Goal: Task Accomplishment & Management: Manage account settings

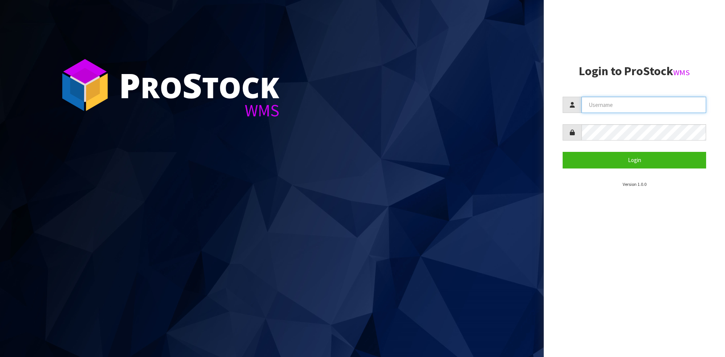
click at [637, 109] on input "text" at bounding box center [644, 105] width 125 height 16
type input "adrient@cwl.co.nz"
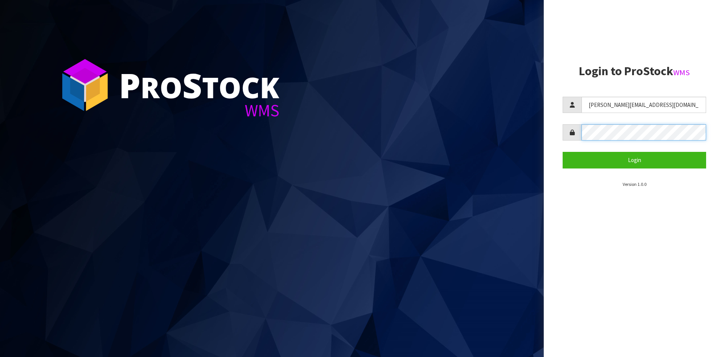
click at [563, 152] on button "Login" at bounding box center [635, 160] width 144 height 16
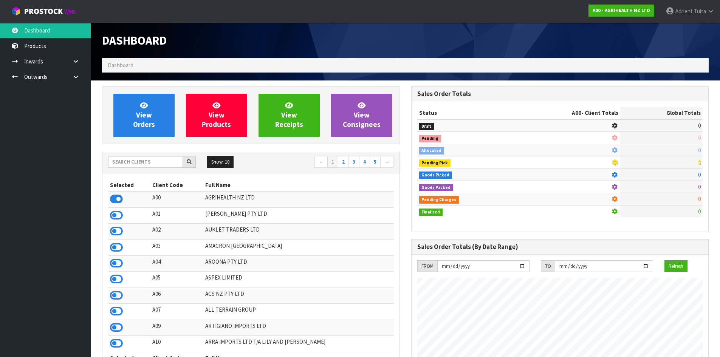
scroll to position [572, 309]
click at [166, 161] on input "text" at bounding box center [145, 162] width 75 height 12
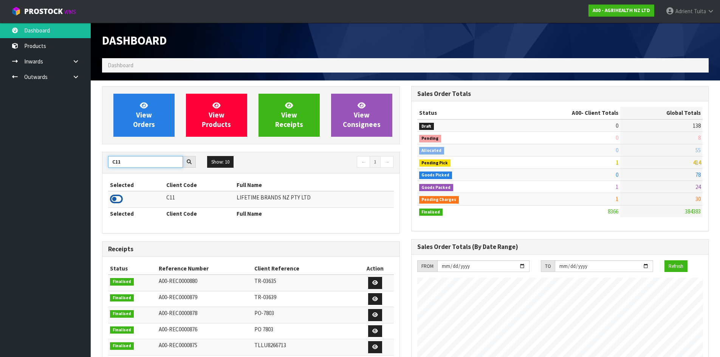
type input "C11"
click at [114, 198] on icon at bounding box center [116, 198] width 13 height 11
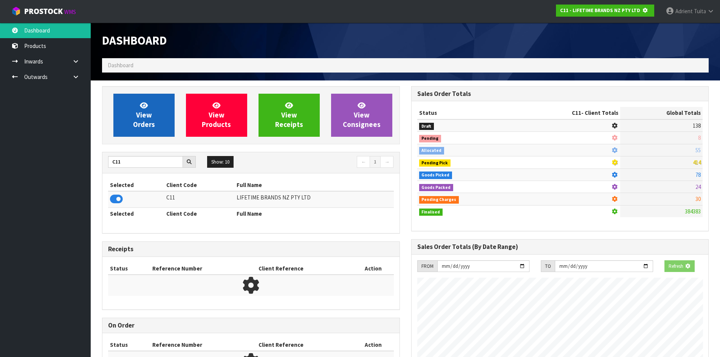
scroll to position [471, 309]
click at [136, 122] on span "View Orders" at bounding box center [144, 115] width 22 height 28
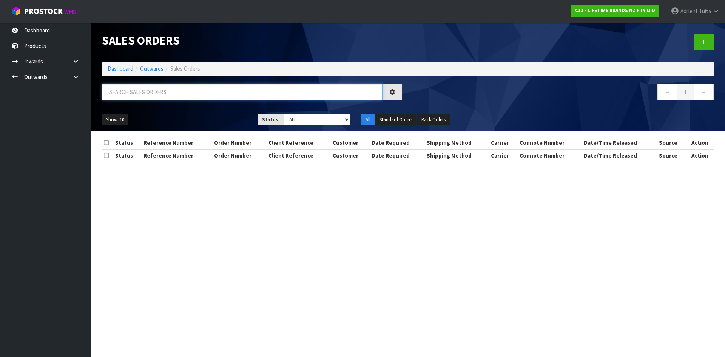
click at [151, 94] on input "text" at bounding box center [242, 92] width 281 height 16
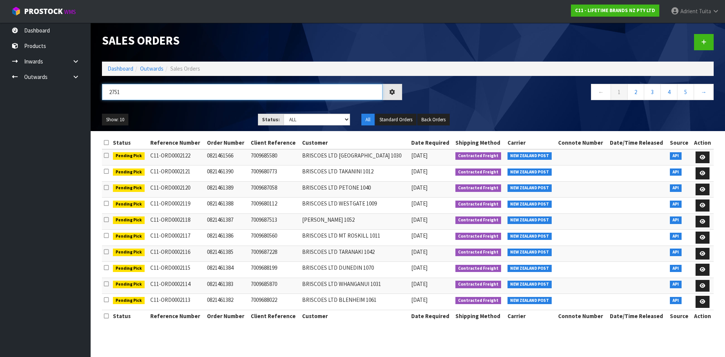
type input "2751"
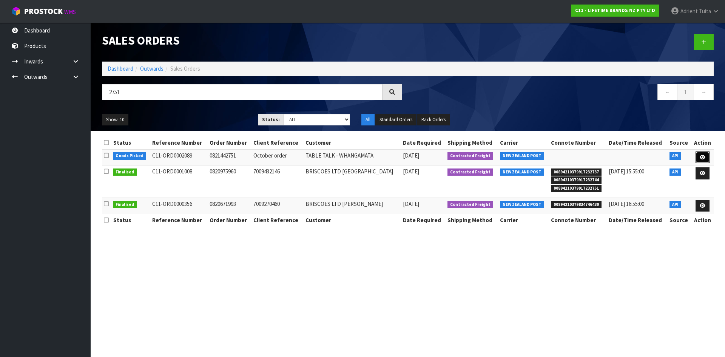
click at [706, 157] on link at bounding box center [703, 158] width 14 height 12
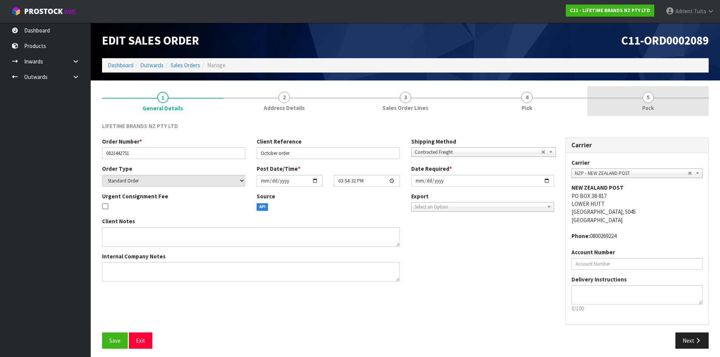
click at [680, 103] on link "5 Pack" at bounding box center [647, 101] width 121 height 30
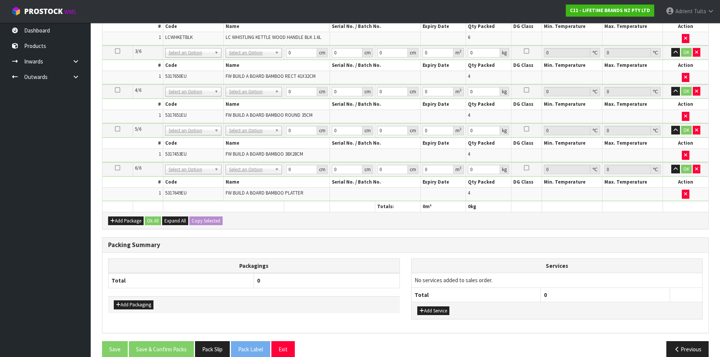
scroll to position [439, 0]
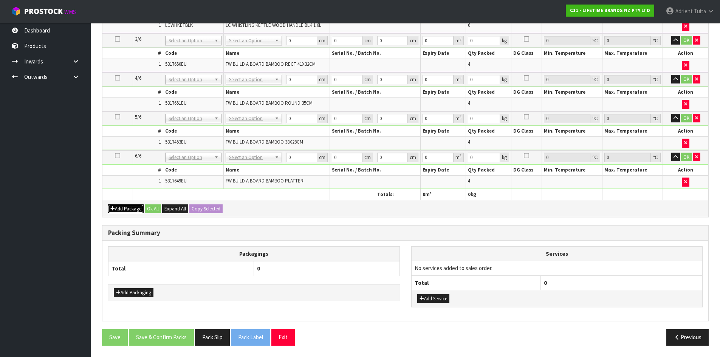
click at [123, 210] on button "Add Package" at bounding box center [126, 208] width 36 height 9
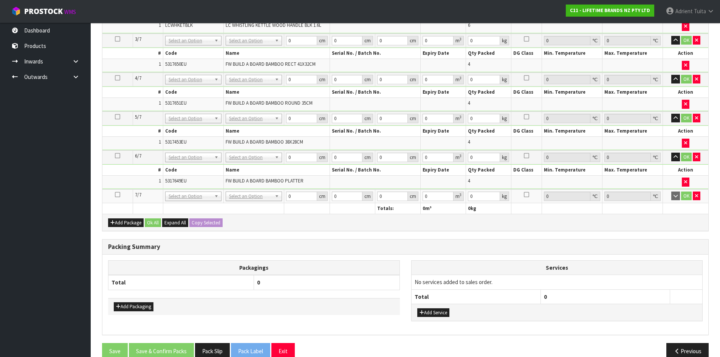
click at [120, 195] on icon at bounding box center [117, 195] width 5 height 0
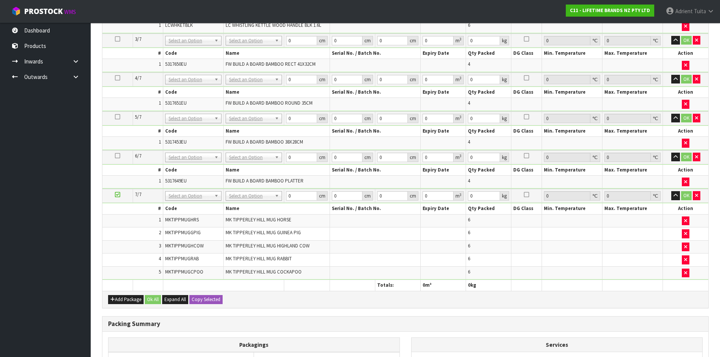
scroll to position [0, 0]
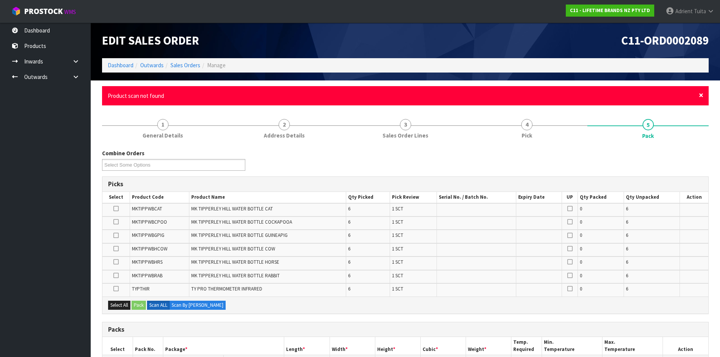
click at [701, 93] on span "×" at bounding box center [701, 95] width 5 height 11
click at [703, 94] on div "× Close Product scan not found" at bounding box center [405, 95] width 606 height 19
click at [701, 97] on span "×" at bounding box center [701, 95] width 5 height 11
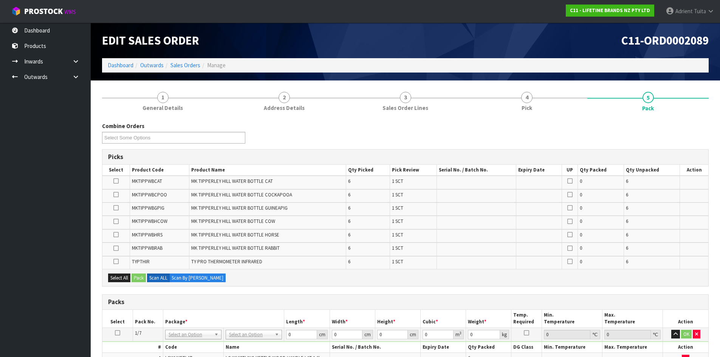
drag, startPoint x: 201, startPoint y: 250, endPoint x: 410, endPoint y: 128, distance: 242.3
click at [410, 123] on div "Combine Orders C11-ORD0002041 C11-ORD0002065 C11-ORD0002072 C11-ORD0002073 C11-…" at bounding box center [405, 135] width 618 height 27
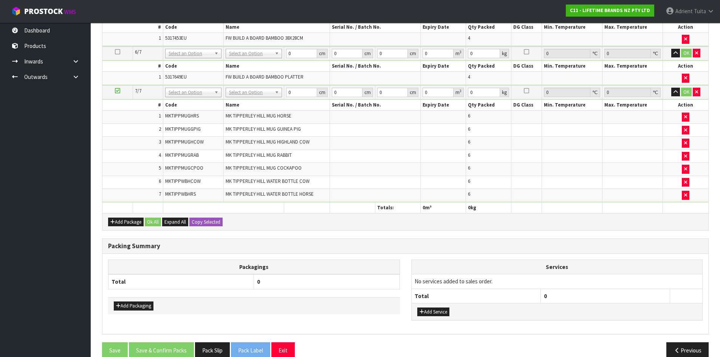
scroll to position [436, 0]
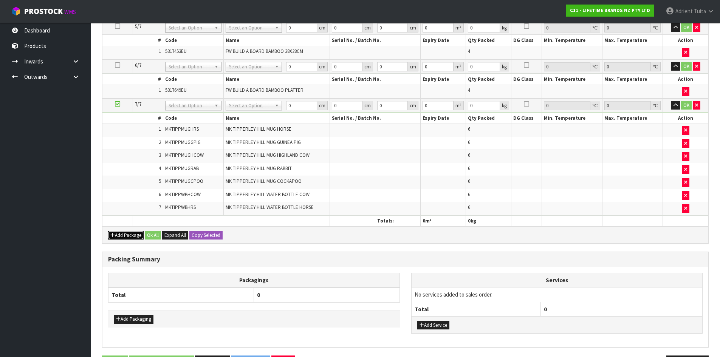
drag, startPoint x: 117, startPoint y: 237, endPoint x: 117, endPoint y: 229, distance: 7.2
click at [117, 236] on button "Add Package" at bounding box center [126, 235] width 36 height 9
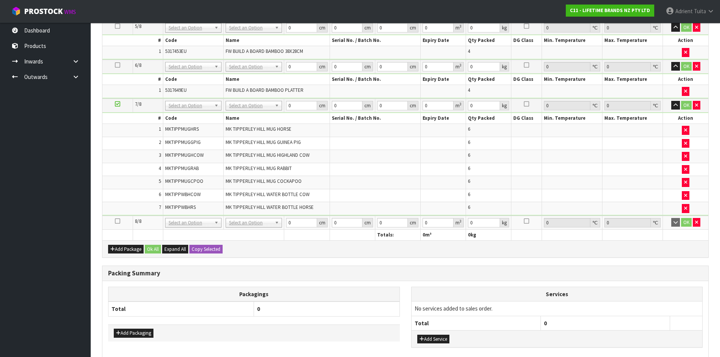
click at [117, 221] on icon at bounding box center [117, 221] width 5 height 0
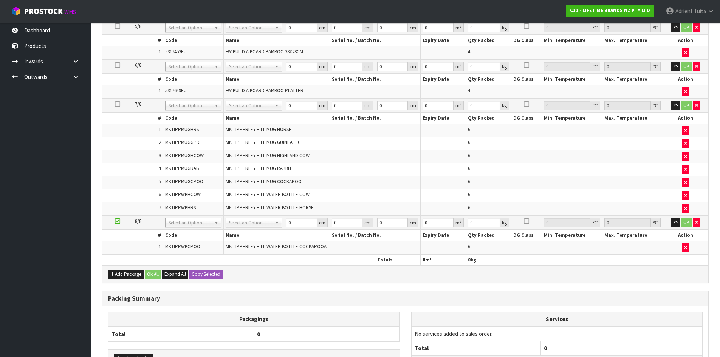
scroll to position [0, 0]
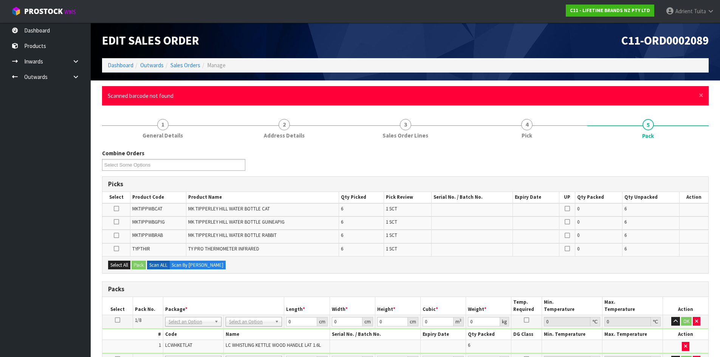
click at [697, 95] on div "× Close Scanned barcode not found" at bounding box center [405, 95] width 606 height 19
click at [701, 95] on span "×" at bounding box center [701, 95] width 5 height 11
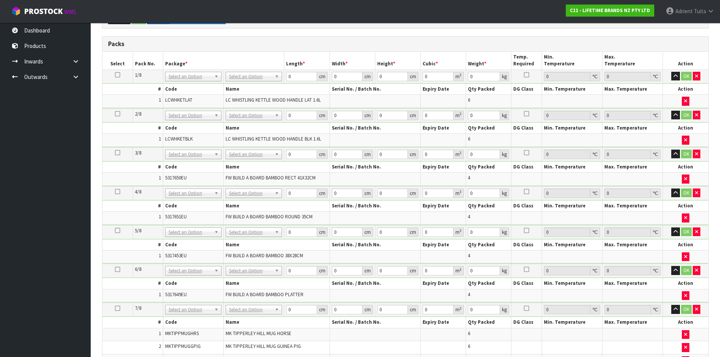
scroll to position [170, 0]
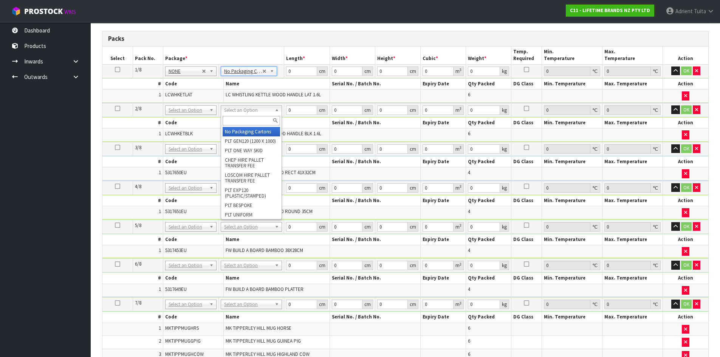
type input "2"
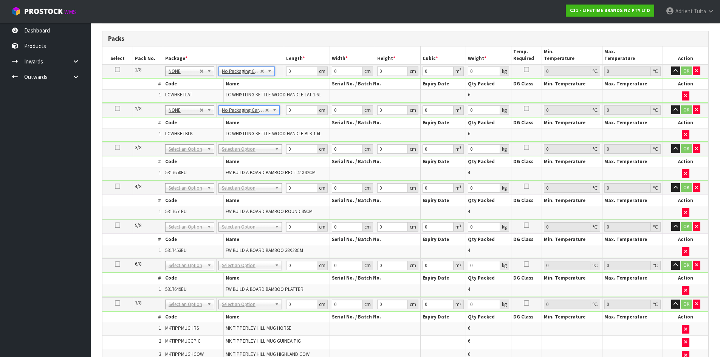
drag, startPoint x: 237, startPoint y: 145, endPoint x: 236, endPoint y: 150, distance: 5.4
type input "120"
type input "100"
type input "8.05"
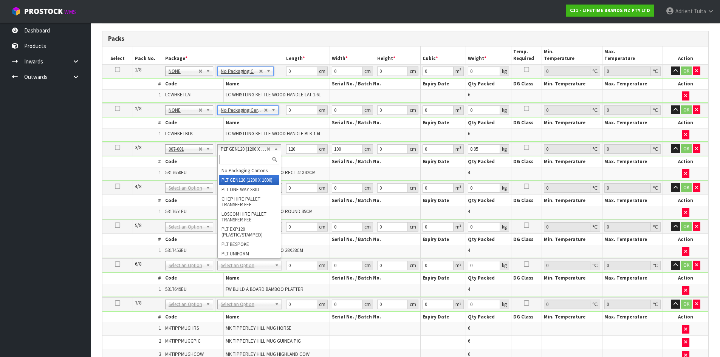
drag, startPoint x: 237, startPoint y: 149, endPoint x: 237, endPoint y: 155, distance: 6.0
type input "3"
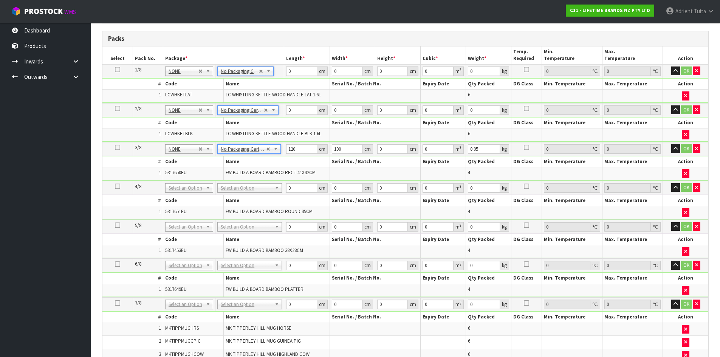
type input "0"
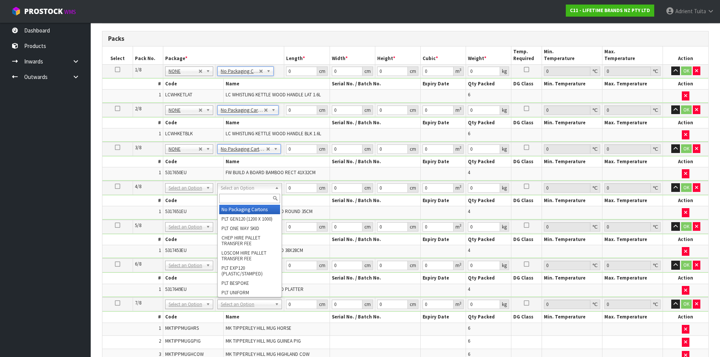
drag, startPoint x: 232, startPoint y: 189, endPoint x: 232, endPoint y: 204, distance: 15.5
type input "4"
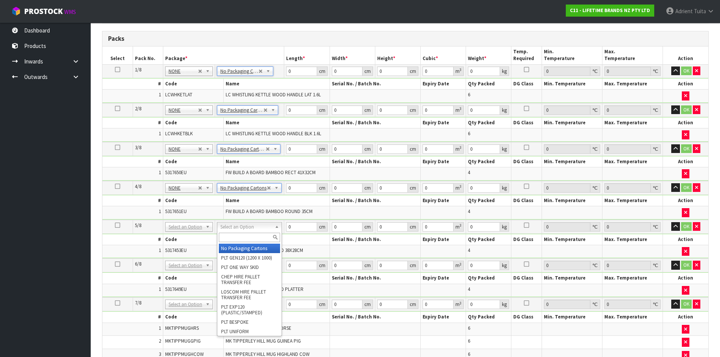
drag, startPoint x: 237, startPoint y: 225, endPoint x: 235, endPoint y: 233, distance: 8.1
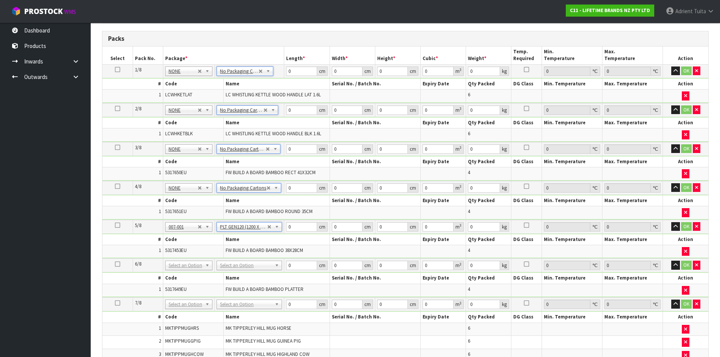
type input "120"
type input "100"
type input "6.5"
drag, startPoint x: 237, startPoint y: 228, endPoint x: 235, endPoint y: 240, distance: 11.4
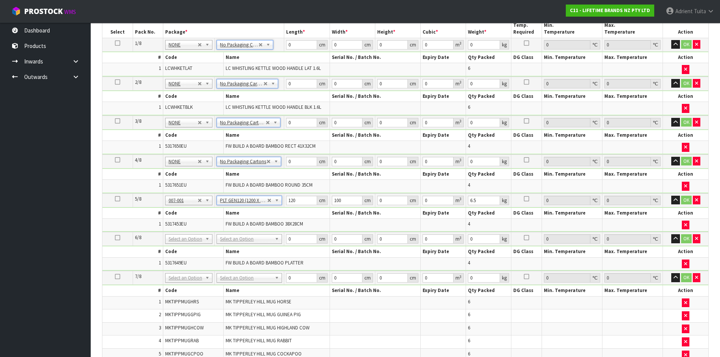
scroll to position [207, 0]
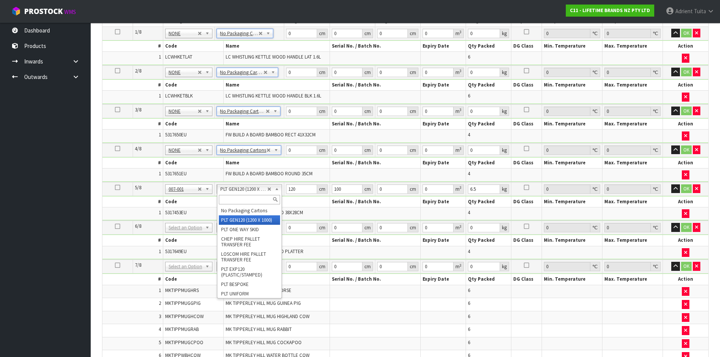
drag, startPoint x: 249, startPoint y: 189, endPoint x: 246, endPoint y: 203, distance: 14.3
type input "5"
type input "0"
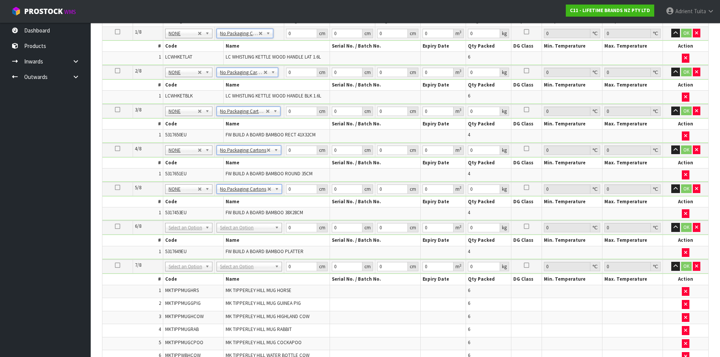
drag, startPoint x: 239, startPoint y: 226, endPoint x: 238, endPoint y: 244, distance: 18.2
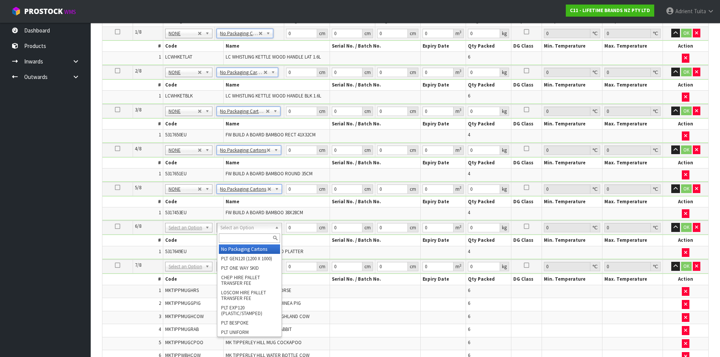
type input "6"
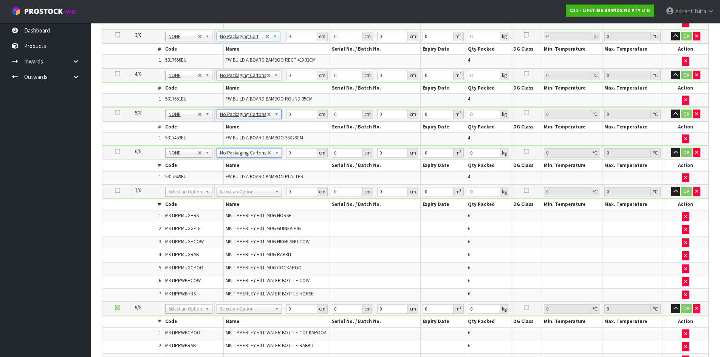
scroll to position [283, 0]
drag, startPoint x: 241, startPoint y: 188, endPoint x: 239, endPoint y: 200, distance: 11.9
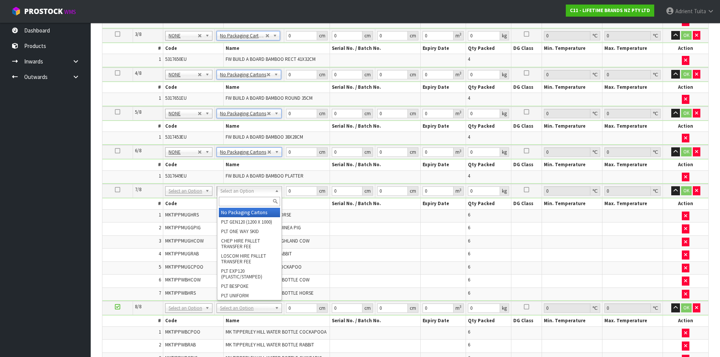
click at [239, 200] on input "text" at bounding box center [250, 201] width 62 height 9
type input "CTN9"
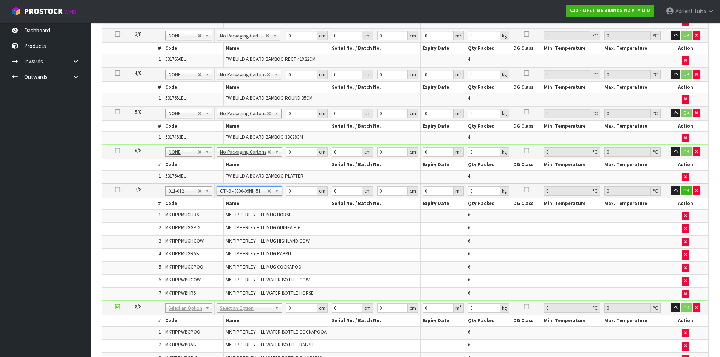
type input "51"
type input "38"
type input "58.5"
type input "0.113373"
type input "17.95"
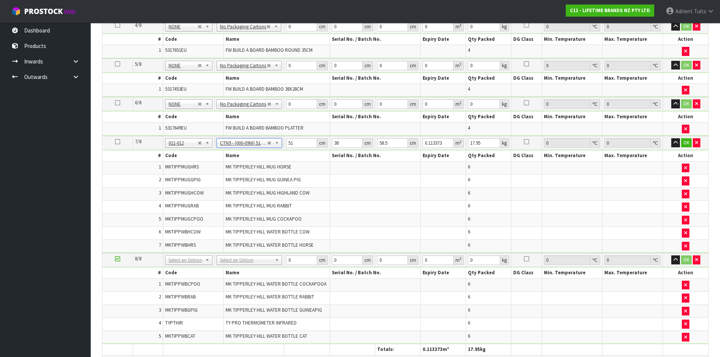
scroll to position [396, 0]
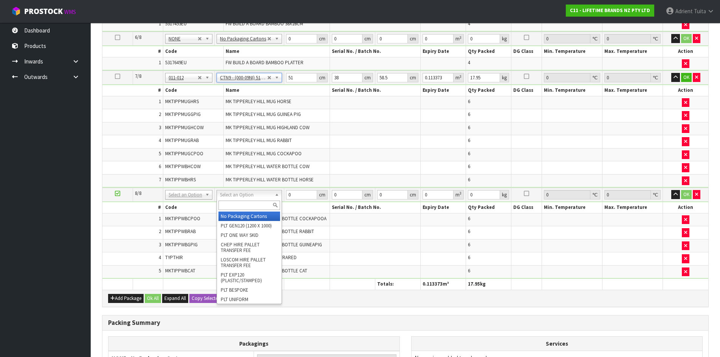
click at [231, 203] on input "text" at bounding box center [249, 205] width 62 height 9
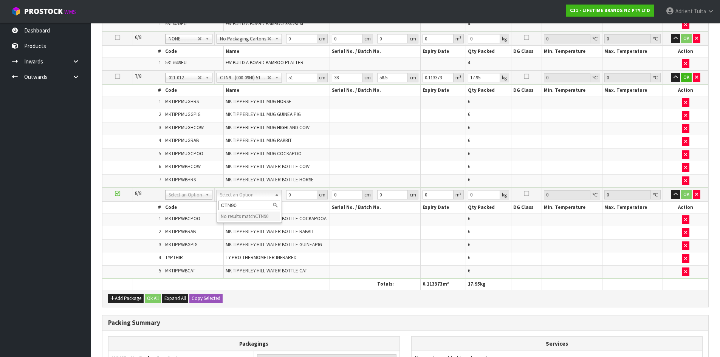
type input "CTN9"
type input "2"
type input "51"
type input "38"
type input "58.5"
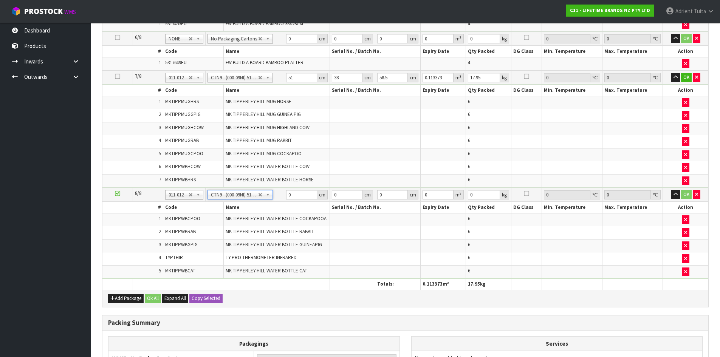
type input "0.113373"
type input "9.8"
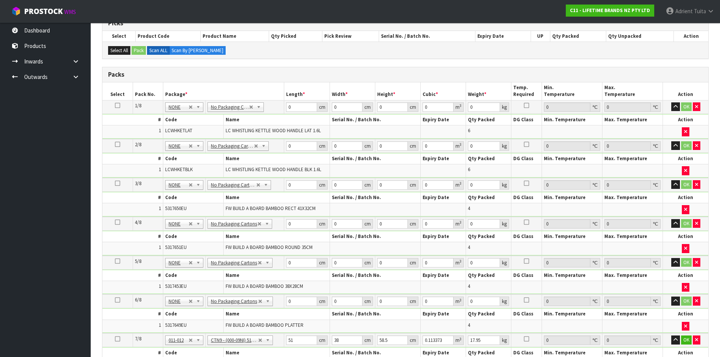
scroll to position [132, 0]
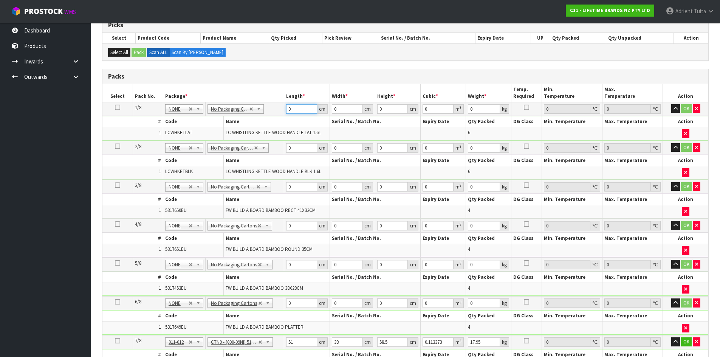
click at [296, 105] on input "0" at bounding box center [301, 108] width 31 height 9
type input "65"
type input "44"
type input "2"
type input "0.00572"
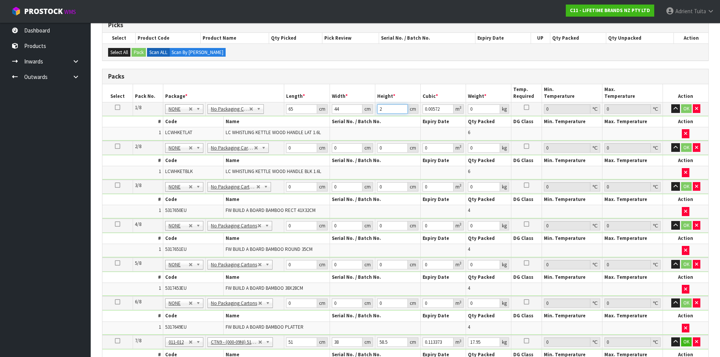
type input "25"
type input "0.0715"
type input "25"
type input "5"
click at [681, 107] on button "OK" at bounding box center [686, 108] width 11 height 9
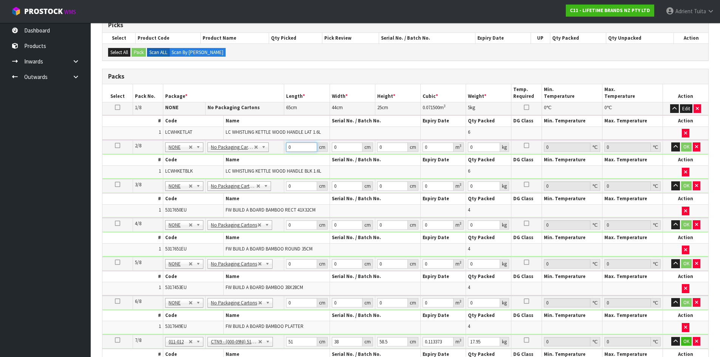
click at [293, 148] on input "0" at bounding box center [301, 146] width 31 height 9
type input "65"
type input "44"
type input "2"
type input "0.00572"
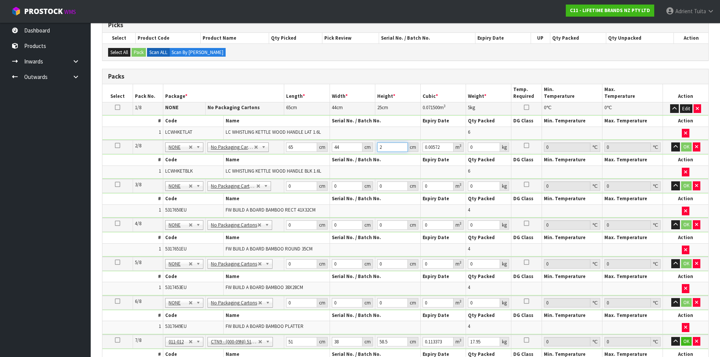
type input "25"
type input "0.0715"
type input "25"
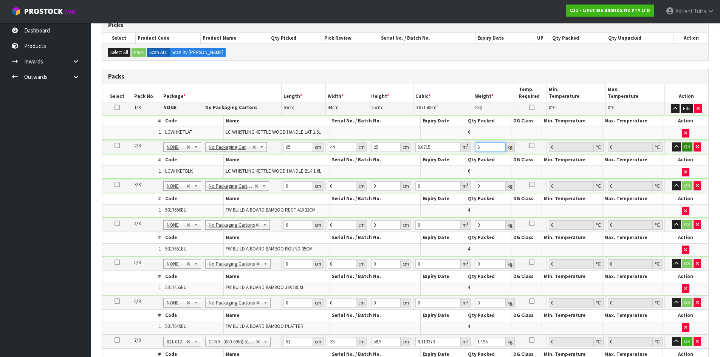
type input "5"
click at [688, 146] on button "OK" at bounding box center [687, 146] width 11 height 9
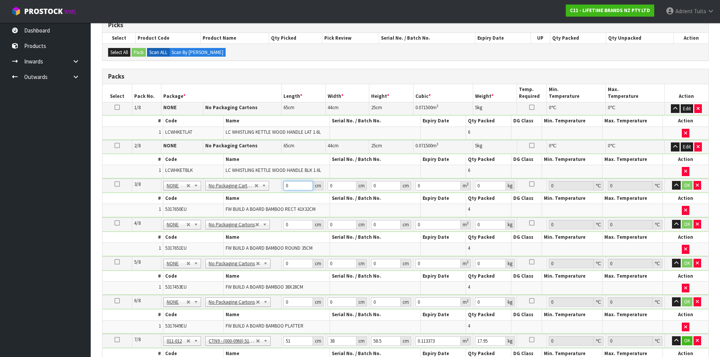
drag, startPoint x: 297, startPoint y: 189, endPoint x: 310, endPoint y: 142, distance: 48.1
click at [297, 186] on input "0" at bounding box center [297, 185] width 29 height 9
type input "53"
type input "35"
type input "3"
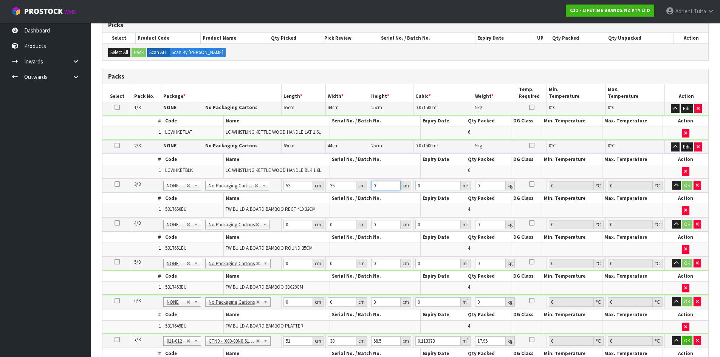
type input "0.005565"
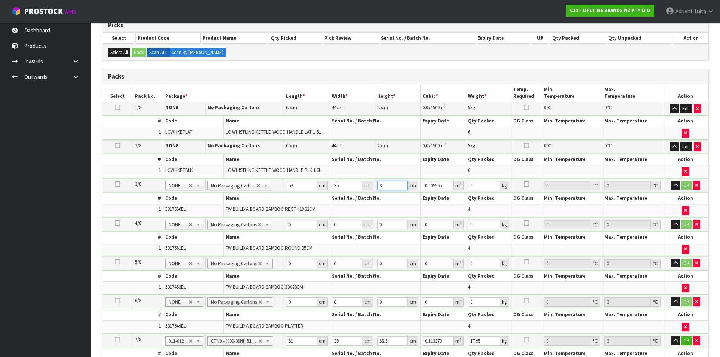
type input "37"
type input "0.068635"
type input "37"
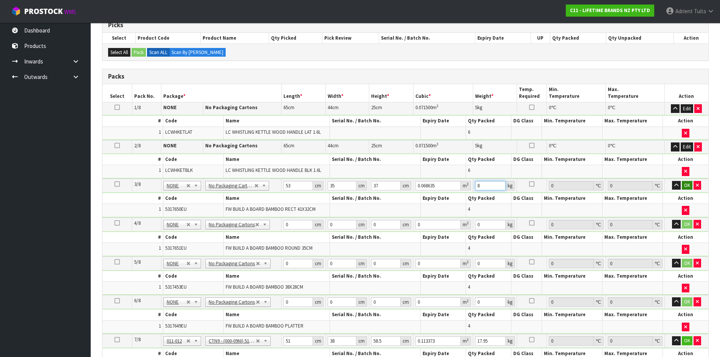
type input "8"
click at [688, 187] on button "OK" at bounding box center [687, 185] width 11 height 9
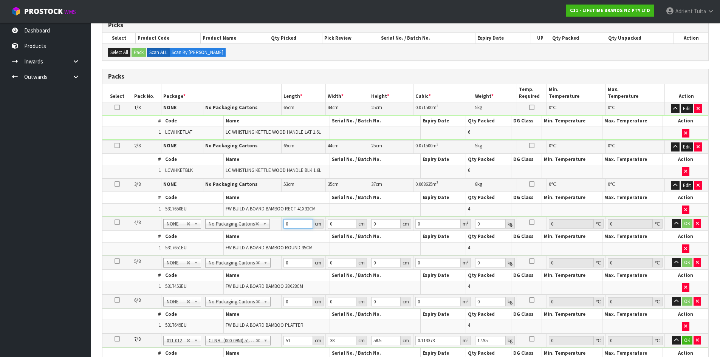
click at [296, 224] on input "0" at bounding box center [297, 223] width 29 height 9
type input "46"
type input "40"
type input "3"
type input "0.00552"
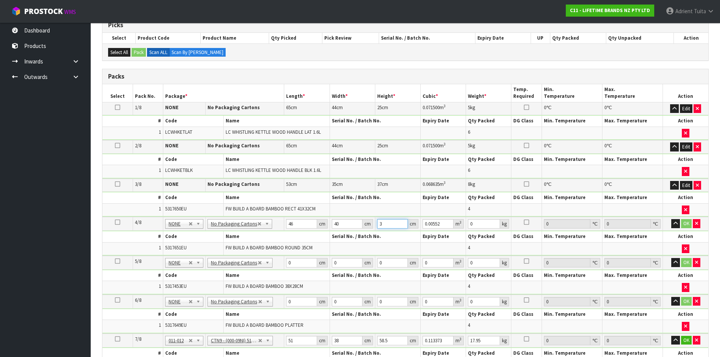
type input "37"
type input "0.06808"
type input "37"
type input "7"
click at [684, 222] on button "OK" at bounding box center [686, 223] width 11 height 9
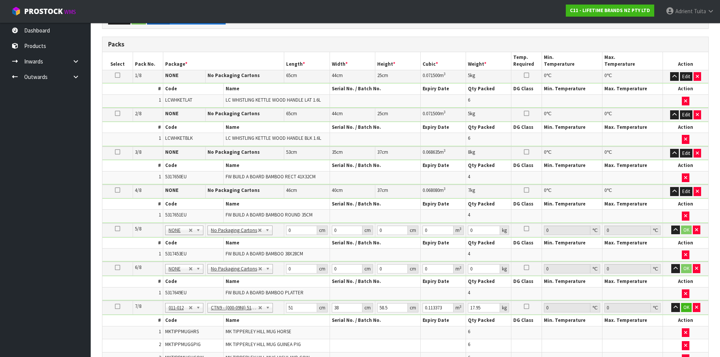
scroll to position [207, 0]
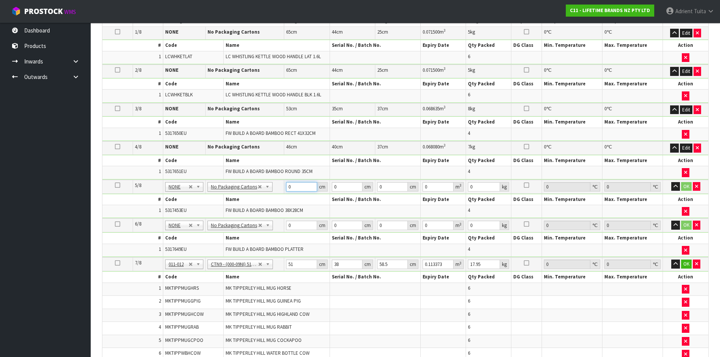
click at [292, 187] on input "0" at bounding box center [301, 186] width 31 height 9
type input "47"
type input "32"
type input "3"
type input "0.004512"
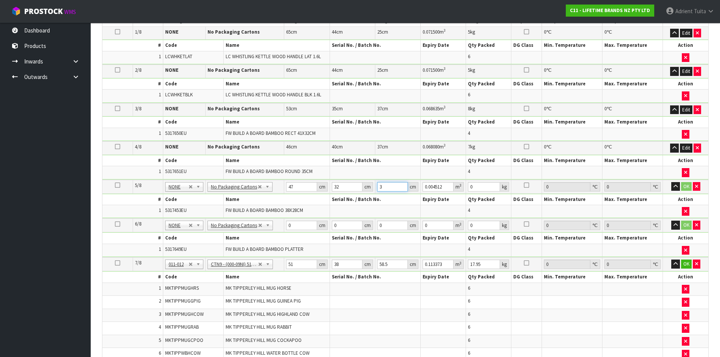
type input "37"
type input "0.055648"
type input "37"
type input "2"
type input "7"
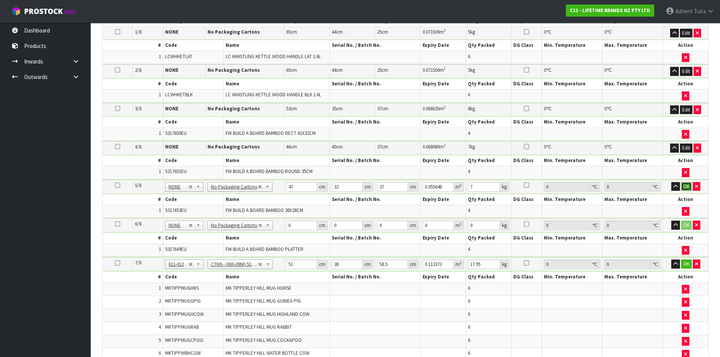
click at [688, 185] on button "OK" at bounding box center [686, 186] width 11 height 9
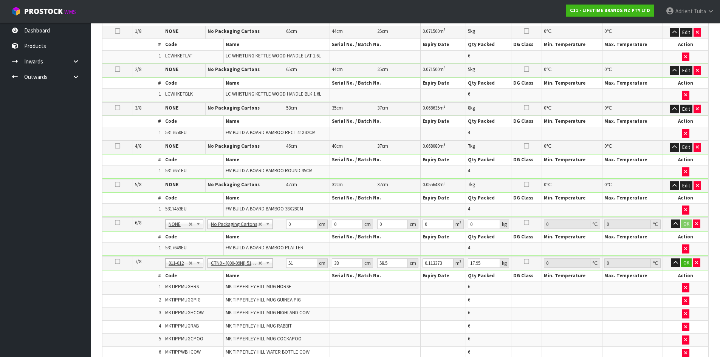
scroll to position [283, 0]
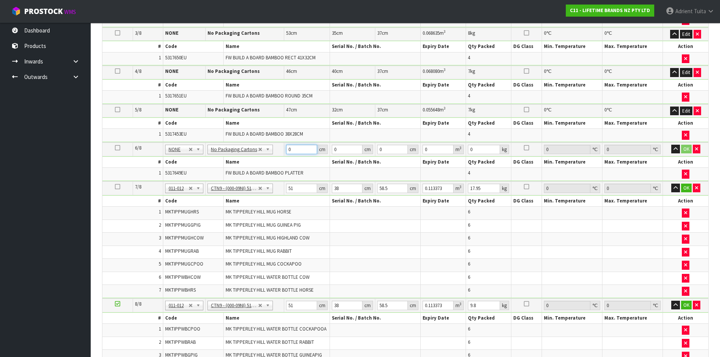
click at [292, 151] on input "0" at bounding box center [301, 149] width 31 height 9
type input "6"
type input "67"
type input "22"
type input "3"
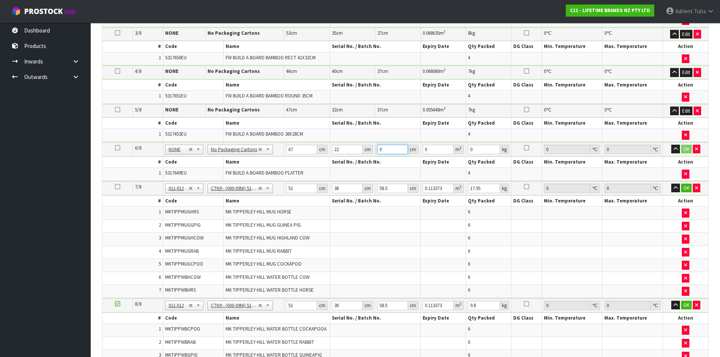
type input "0.004422"
type input "37"
type input "0.054538"
type input "37"
type input "7"
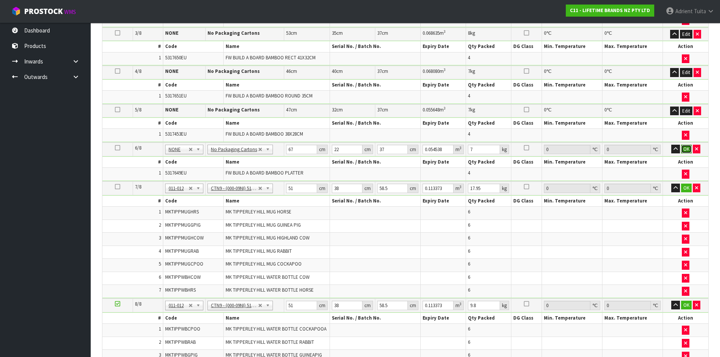
click at [684, 150] on button "OK" at bounding box center [686, 149] width 11 height 9
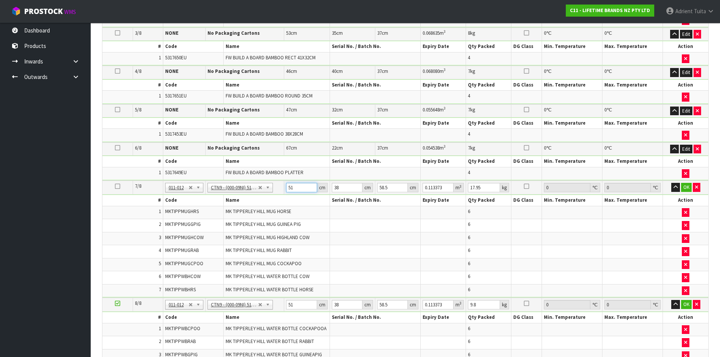
click at [288, 187] on input "51" at bounding box center [301, 187] width 31 height 9
type input "5"
type input "0.011115"
type input "53"
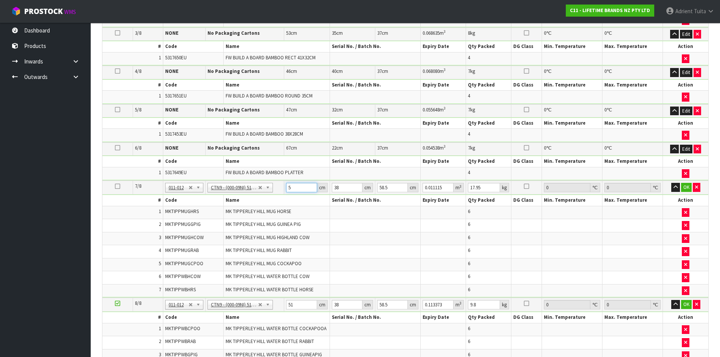
type input "0.117819"
type input "53"
type input "4"
type input "0.012402"
type input "40"
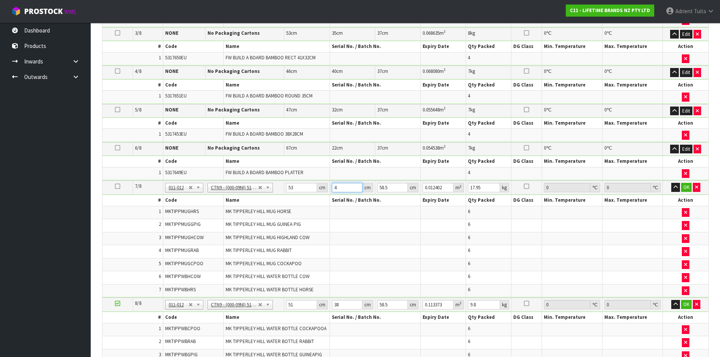
type input "0.12402"
type input "40"
type input "5"
type input "0.0106"
type input "57"
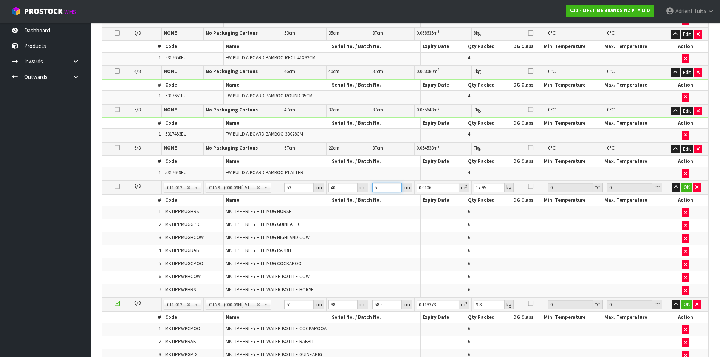
type input "0.12084"
type input "57"
type input "19"
click at [686, 185] on button "OK" at bounding box center [686, 187] width 11 height 9
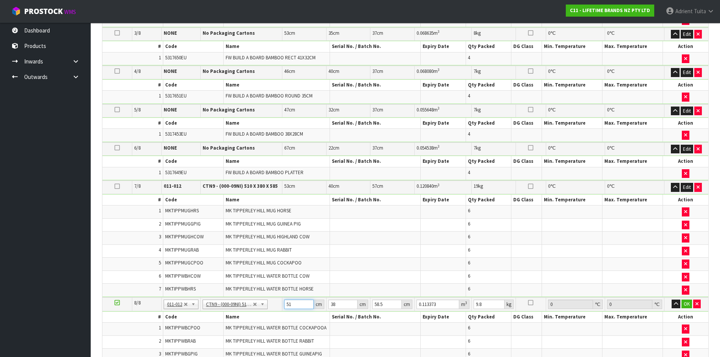
click at [284, 306] on input "51" at bounding box center [298, 304] width 29 height 9
type input "5"
type input "0.011115"
type input "52"
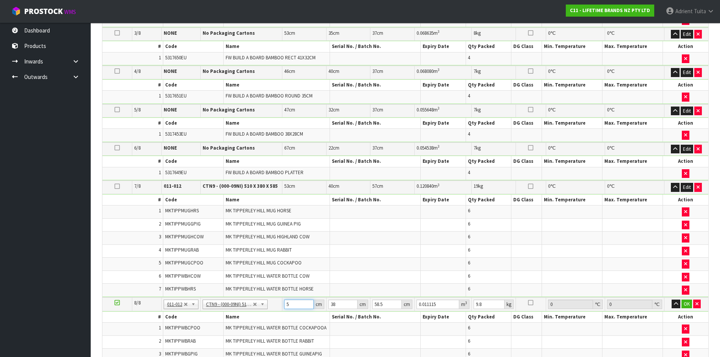
type input "0.115596"
type input "52"
type input "4"
type input "0.012168"
type input "41"
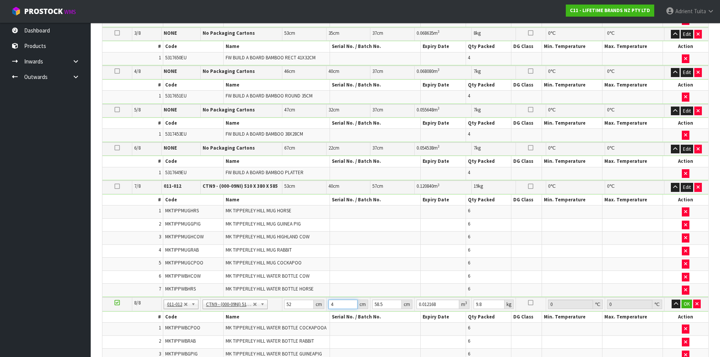
type input "0.124722"
type input "41"
type input "3"
type input "0.006396"
type input "30"
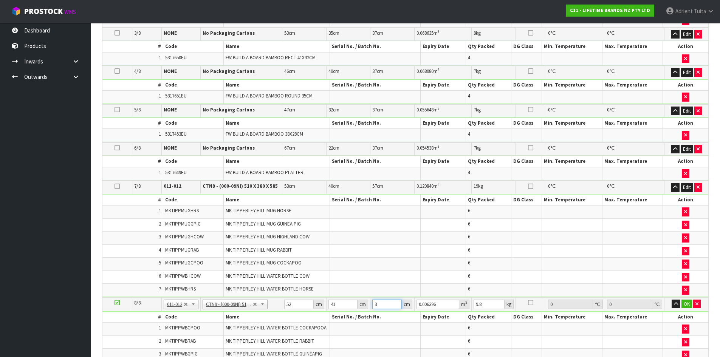
type input "0.06396"
type input "30"
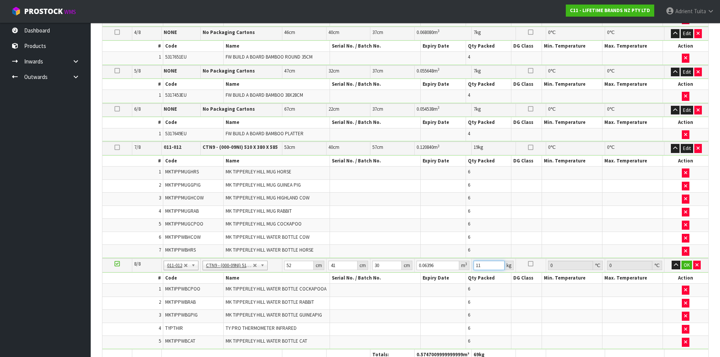
scroll to position [359, 0]
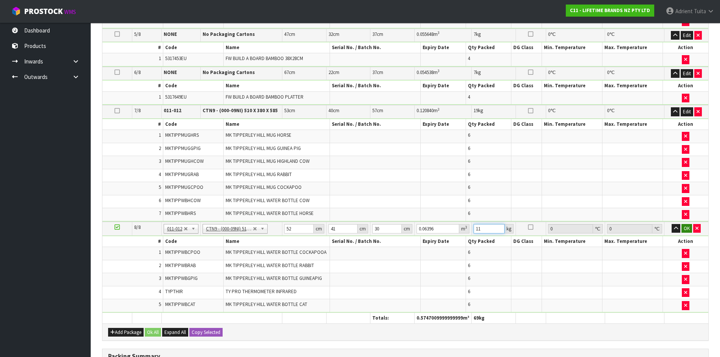
type input "11"
click at [688, 228] on button "OK" at bounding box center [686, 228] width 11 height 9
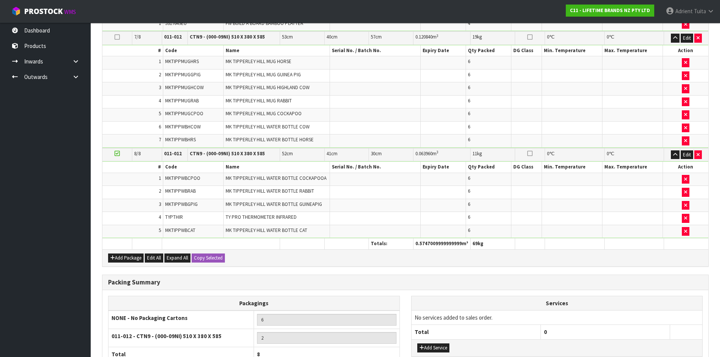
scroll to position [504, 0]
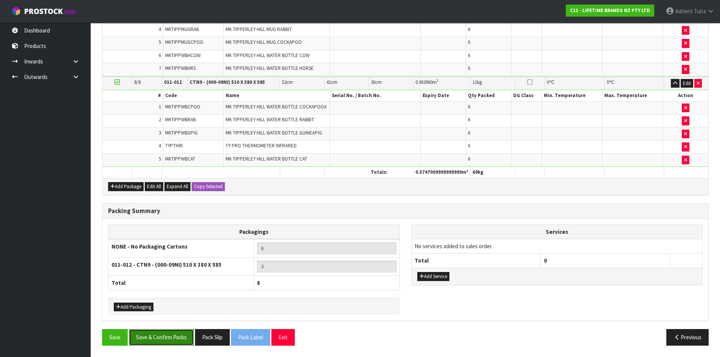
click at [161, 330] on button "Save & Confirm Packs" at bounding box center [161, 337] width 65 height 16
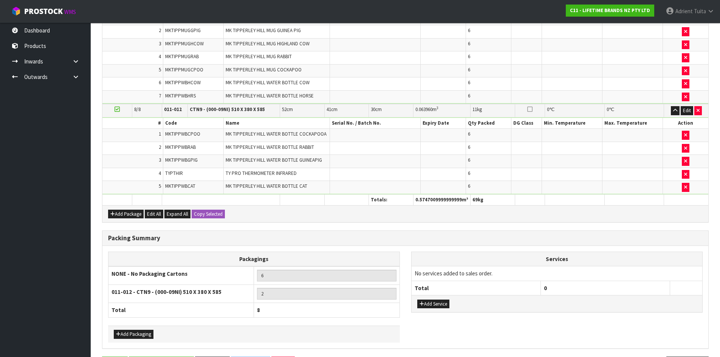
scroll to position [0, 0]
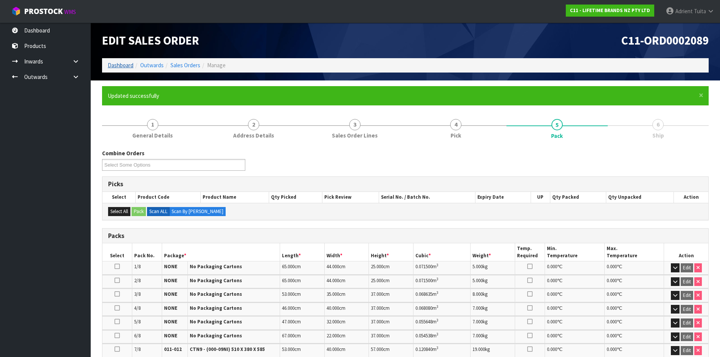
drag, startPoint x: 127, startPoint y: 71, endPoint x: 130, endPoint y: 66, distance: 5.4
click at [127, 71] on ol "Dashboard Outwards Sales Orders Manage" at bounding box center [405, 65] width 606 height 14
click at [130, 66] on link "Dashboard" at bounding box center [121, 65] width 26 height 7
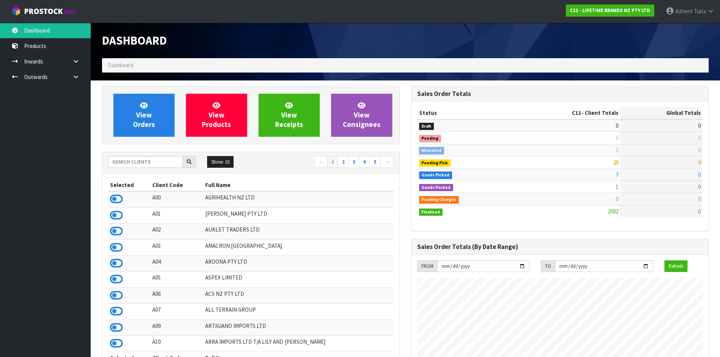
scroll to position [572, 309]
click at [140, 162] on input "text" at bounding box center [145, 162] width 75 height 12
type input "OKAB"
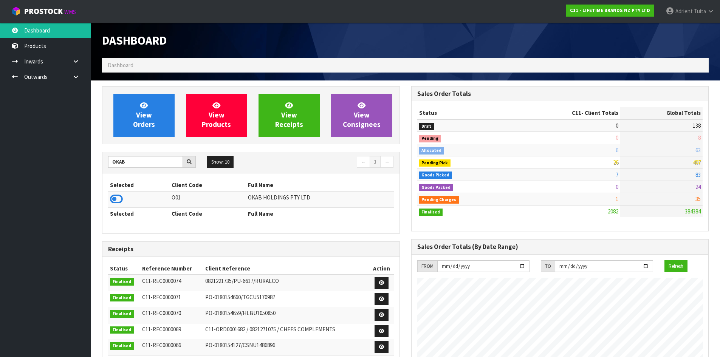
click at [117, 193] on td at bounding box center [139, 199] width 62 height 16
click at [117, 194] on icon at bounding box center [116, 198] width 13 height 11
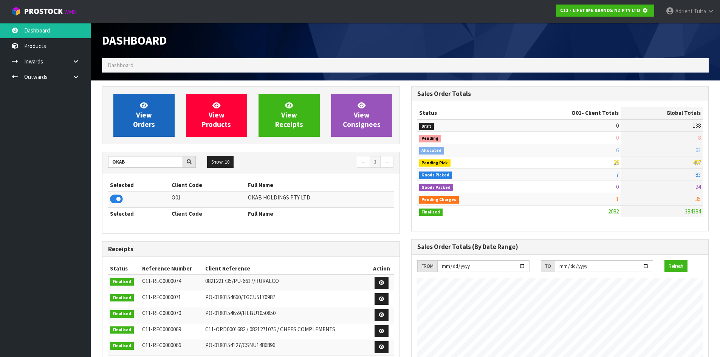
scroll to position [471, 309]
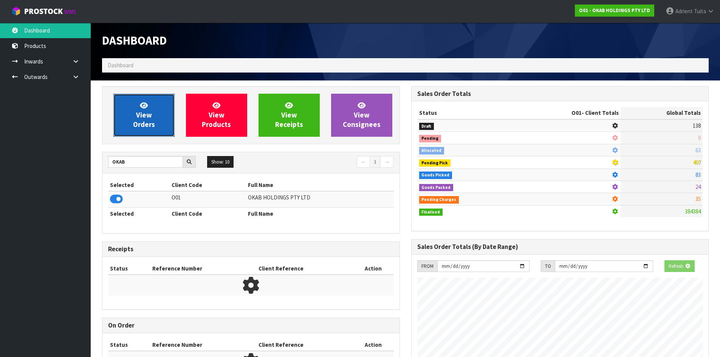
click at [138, 122] on span "View Orders" at bounding box center [144, 115] width 22 height 28
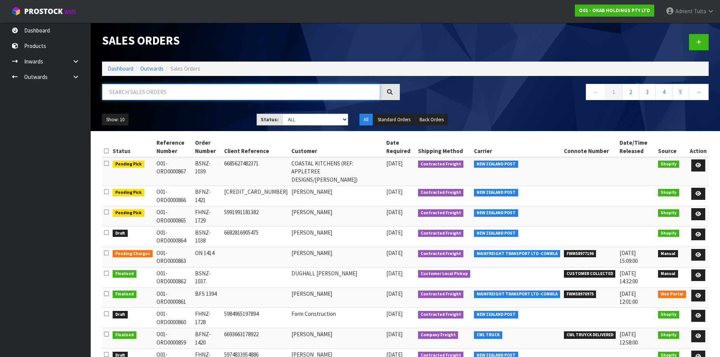
click at [174, 94] on input "text" at bounding box center [241, 92] width 278 height 16
type input "1421"
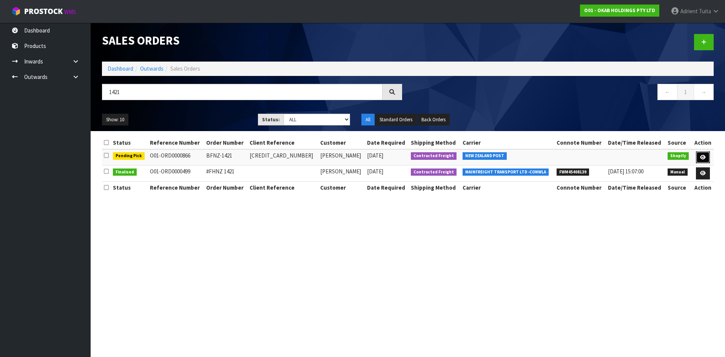
click at [703, 157] on icon at bounding box center [703, 157] width 6 height 5
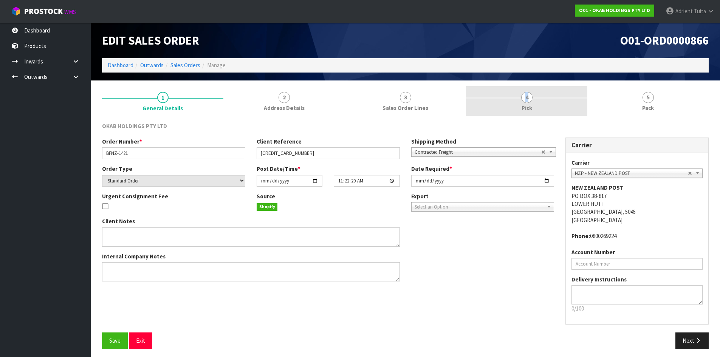
click at [521, 99] on link "4 Pick" at bounding box center [526, 101] width 121 height 30
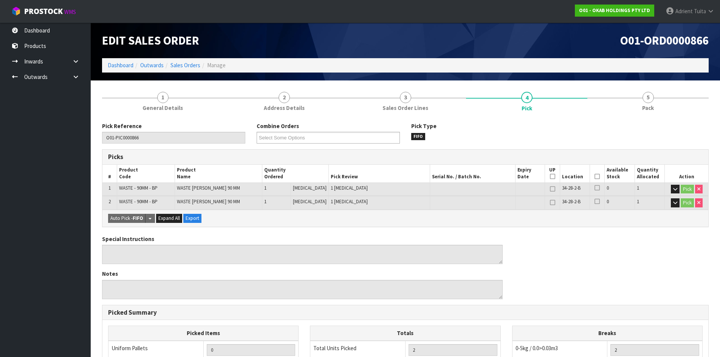
click at [594, 176] on icon at bounding box center [596, 176] width 5 height 0
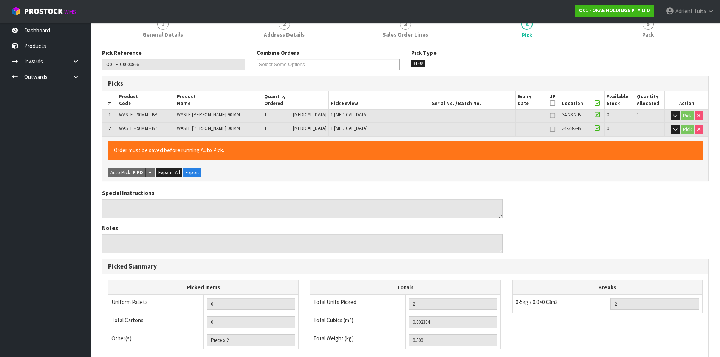
scroll to position [184, 0]
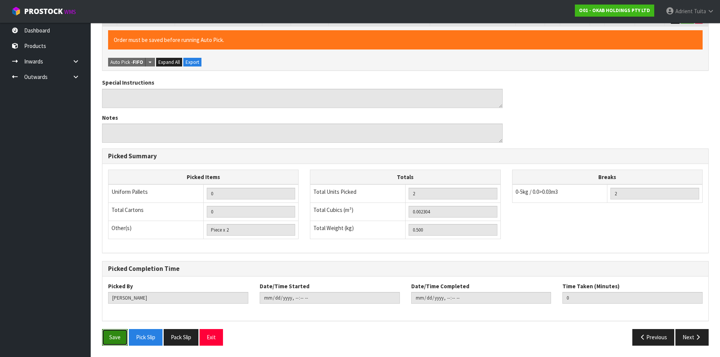
click at [104, 332] on button "Save" at bounding box center [115, 337] width 26 height 16
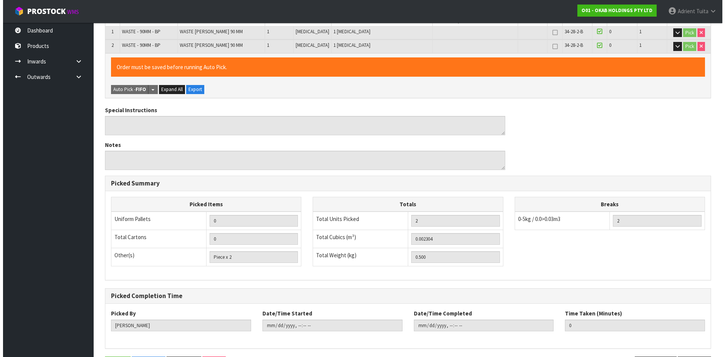
scroll to position [0, 0]
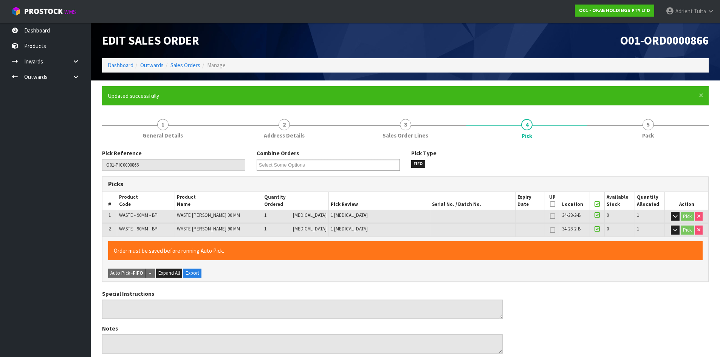
click at [643, 149] on div "Pick Reference O01-PIC0000866 Combine Orders O01-ORD0000865 O01-ORD0000866 O01-…" at bounding box center [405, 162] width 618 height 27
type input "[PERSON_NAME]"
type input "[DATE]T16:07:22"
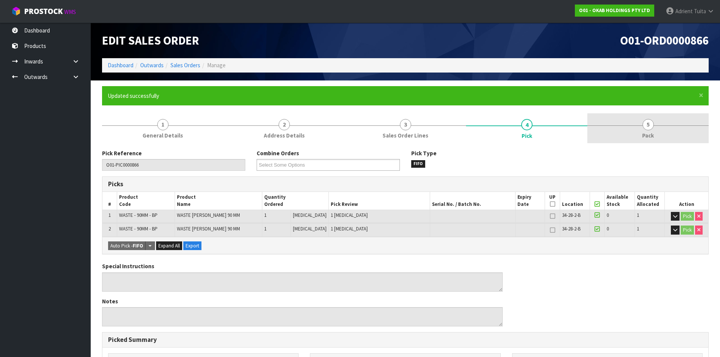
click at [651, 131] on span "Pack" at bounding box center [648, 135] width 12 height 8
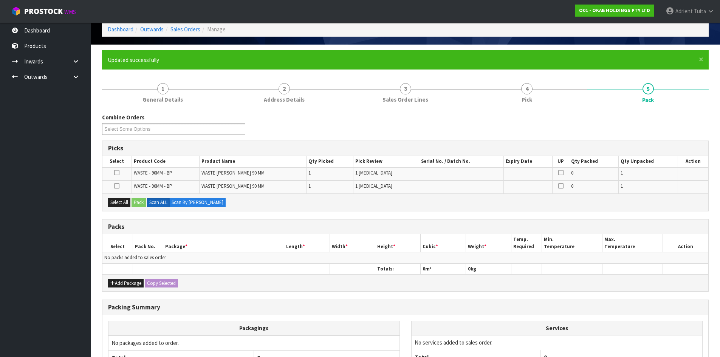
scroll to position [111, 0]
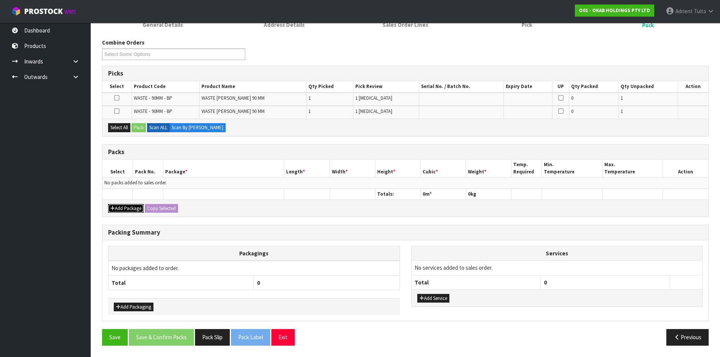
click at [121, 204] on button "Add Package" at bounding box center [126, 208] width 36 height 9
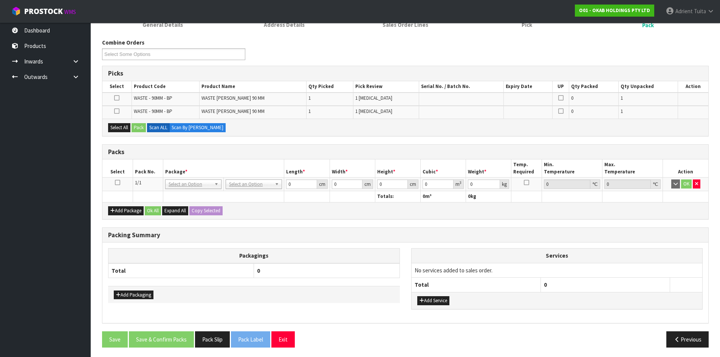
click at [119, 183] on icon at bounding box center [117, 182] width 5 height 0
click at [130, 129] on button "Select All" at bounding box center [119, 127] width 22 height 9
drag, startPoint x: 132, startPoint y: 129, endPoint x: 140, endPoint y: 129, distance: 7.9
click at [133, 129] on div "Select All Pack Scan ALL Scan By [PERSON_NAME]" at bounding box center [405, 127] width 606 height 17
click at [142, 126] on button "Pack" at bounding box center [138, 127] width 14 height 9
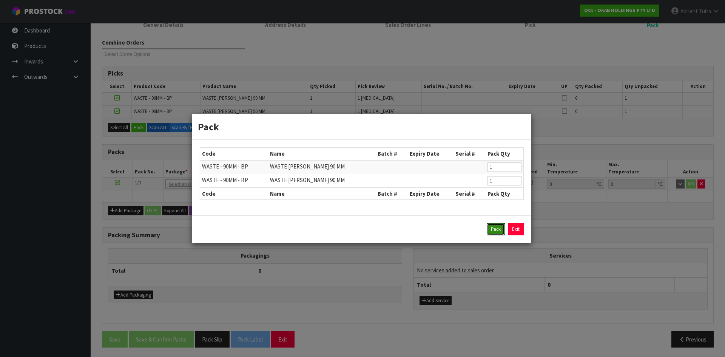
drag, startPoint x: 505, startPoint y: 232, endPoint x: 461, endPoint y: 213, distance: 47.7
click at [504, 232] on button "Pack" at bounding box center [496, 229] width 18 height 12
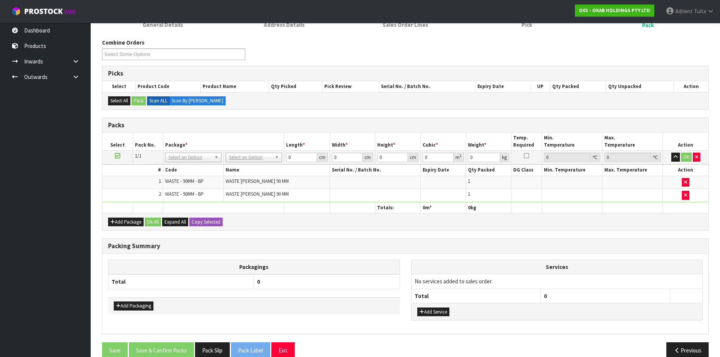
drag, startPoint x: 253, startPoint y: 157, endPoint x: 254, endPoint y: 163, distance: 6.4
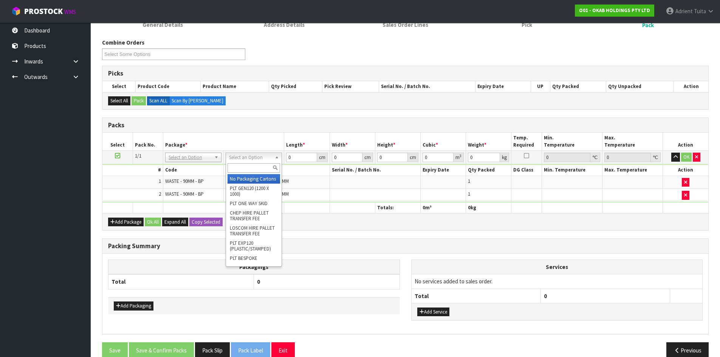
click at [254, 163] on input "text" at bounding box center [253, 167] width 53 height 9
type input "OC"
type input "0.5"
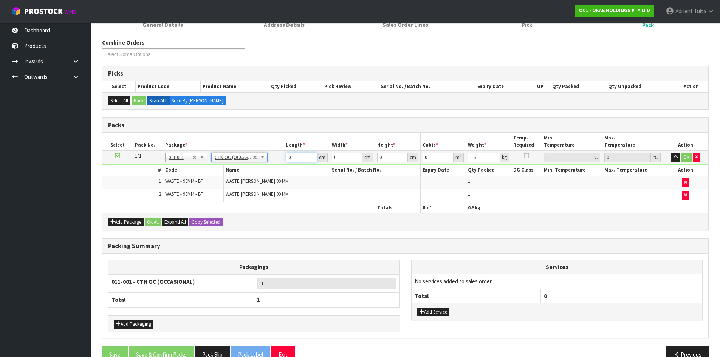
click at [294, 157] on input "0" at bounding box center [301, 157] width 31 height 9
type input "31"
type input "3"
type input "13"
type input "1"
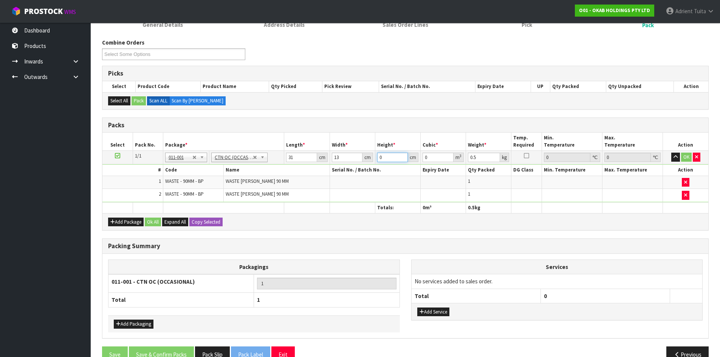
type input "0.000403"
type input "18"
type input "0.007254"
type input "18"
type input "1"
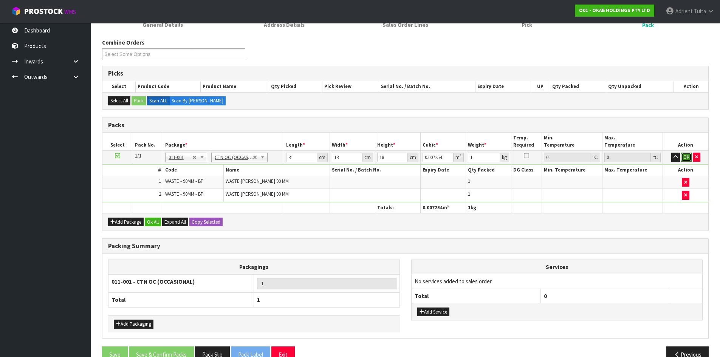
click at [685, 156] on button "OK" at bounding box center [686, 157] width 11 height 9
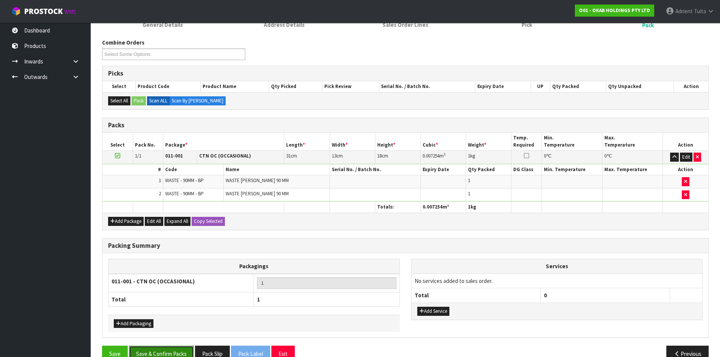
click at [181, 353] on button "Save & Confirm Packs" at bounding box center [161, 354] width 65 height 16
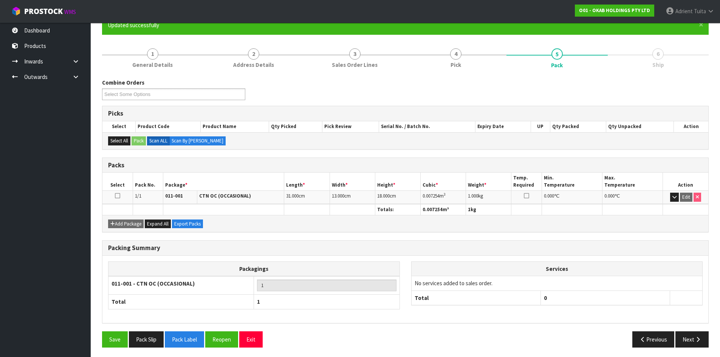
scroll to position [73, 0]
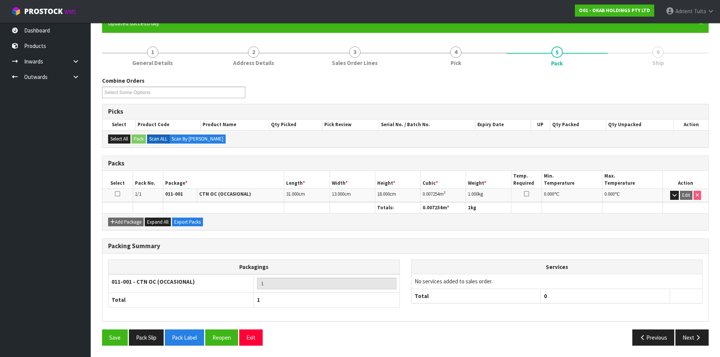
click at [702, 349] on div "Save Pack Slip Pack Label Reopen Exit Previous Next" at bounding box center [405, 340] width 618 height 22
drag, startPoint x: 702, startPoint y: 340, endPoint x: 354, endPoint y: 290, distance: 351.3
click at [702, 340] on button "Next" at bounding box center [691, 337] width 33 height 16
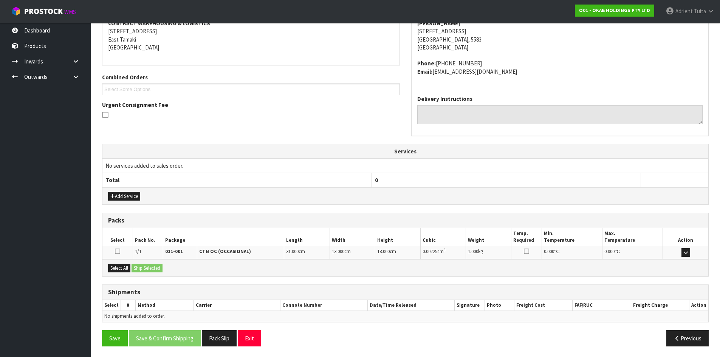
scroll to position [152, 0]
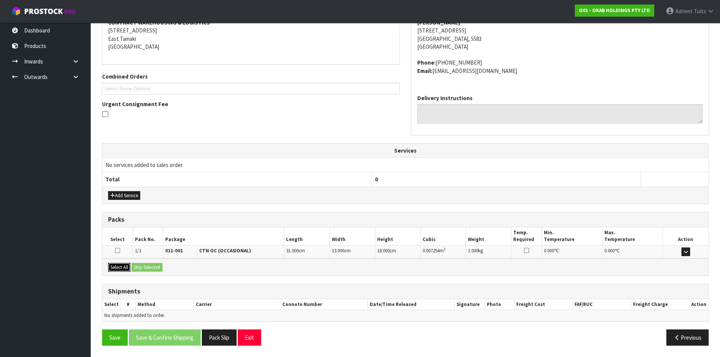
drag, startPoint x: 119, startPoint y: 268, endPoint x: 133, endPoint y: 266, distance: 14.1
click at [122, 267] on button "Select All" at bounding box center [119, 267] width 22 height 9
click at [133, 266] on button "Ship Selected" at bounding box center [146, 267] width 31 height 9
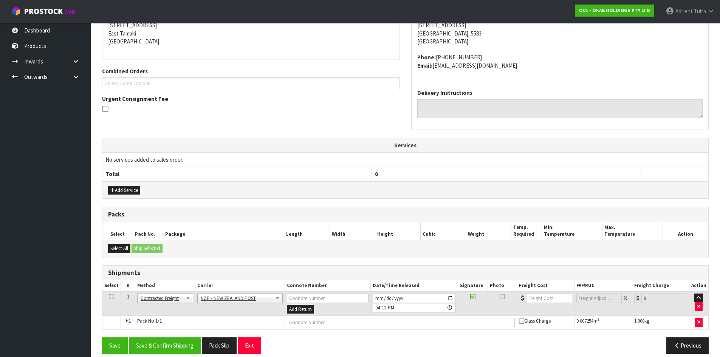
scroll to position [165, 0]
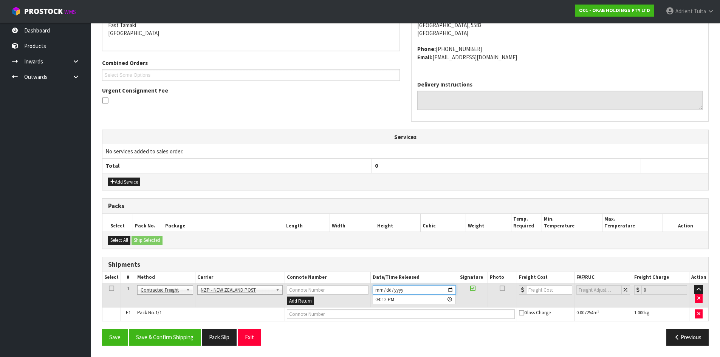
click at [452, 289] on input "[DATE]" at bounding box center [414, 289] width 83 height 9
type input "[DATE]"
click at [184, 333] on button "Save & Confirm Shipping" at bounding box center [165, 337] width 72 height 16
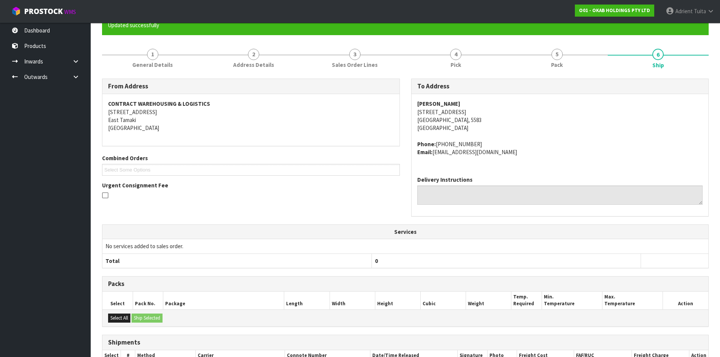
scroll to position [155, 0]
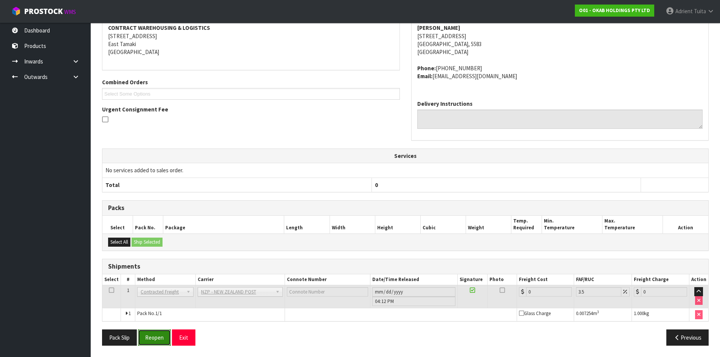
click at [153, 332] on button "Reopen" at bounding box center [154, 337] width 33 height 16
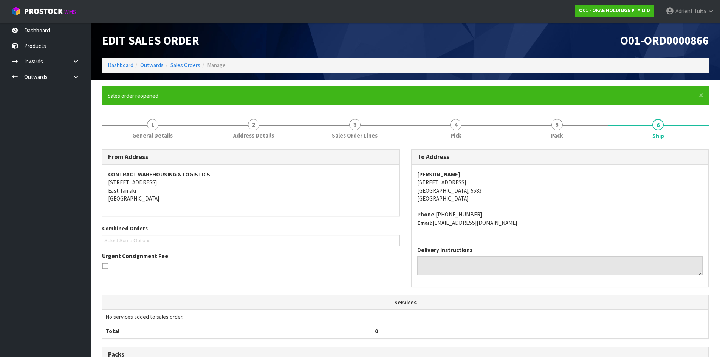
scroll to position [147, 0]
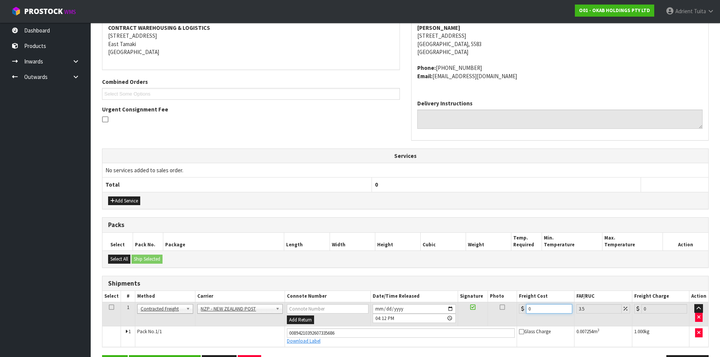
click at [549, 311] on input "0" at bounding box center [549, 308] width 46 height 9
type input "1"
type input "1.03"
type input "13"
type input "13.45"
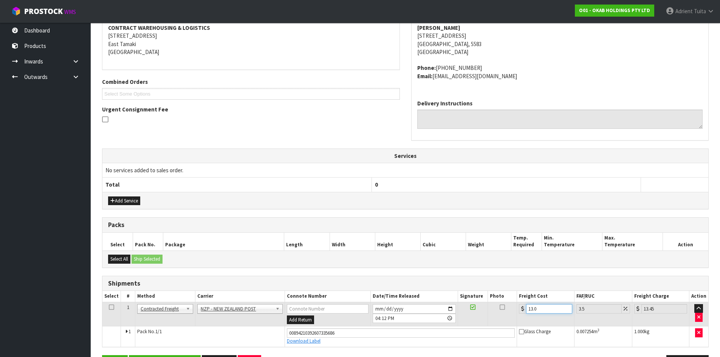
type input "13.04"
type input "13.5"
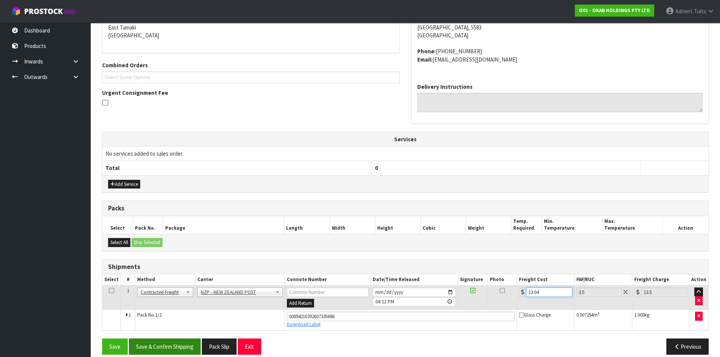
scroll to position [172, 0]
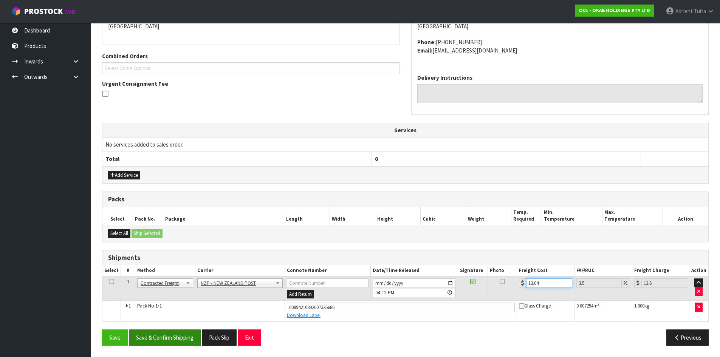
type input "13.04"
click at [189, 335] on button "Save & Confirm Shipping" at bounding box center [165, 337] width 72 height 16
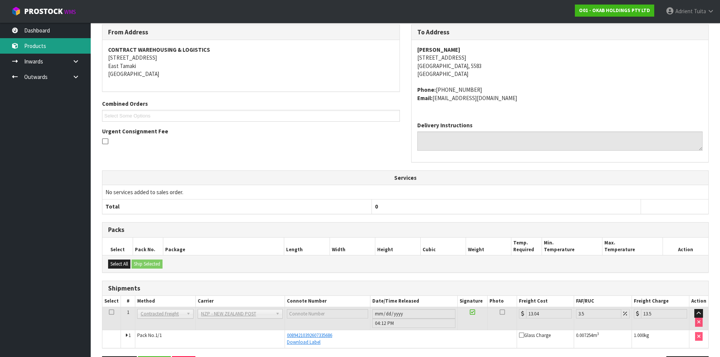
scroll to position [152, 0]
